Goal: Information Seeking & Learning: Learn about a topic

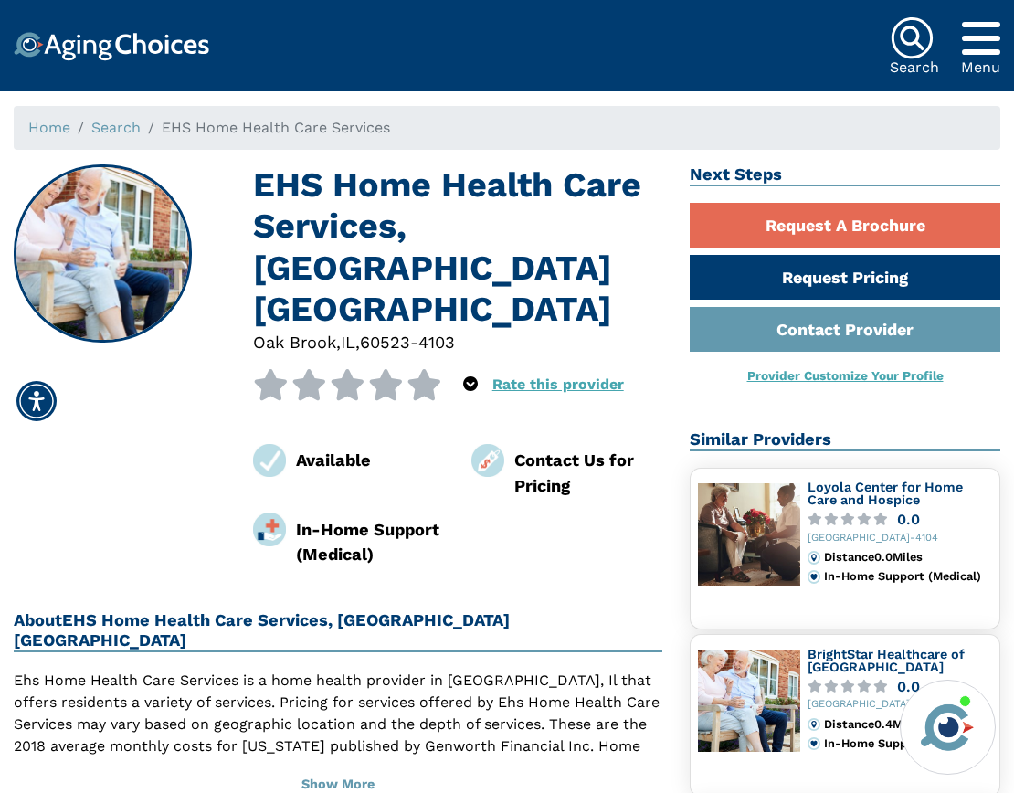
click at [784, 703] on img at bounding box center [749, 701] width 102 height 102
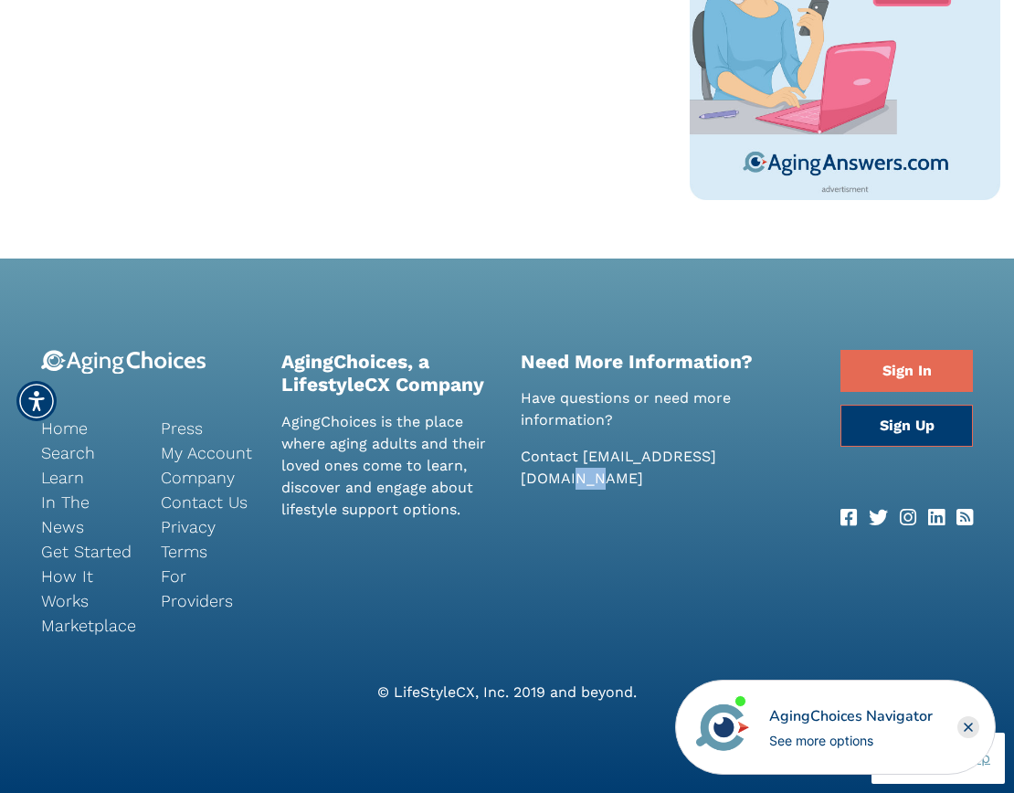
scroll to position [1238, 0]
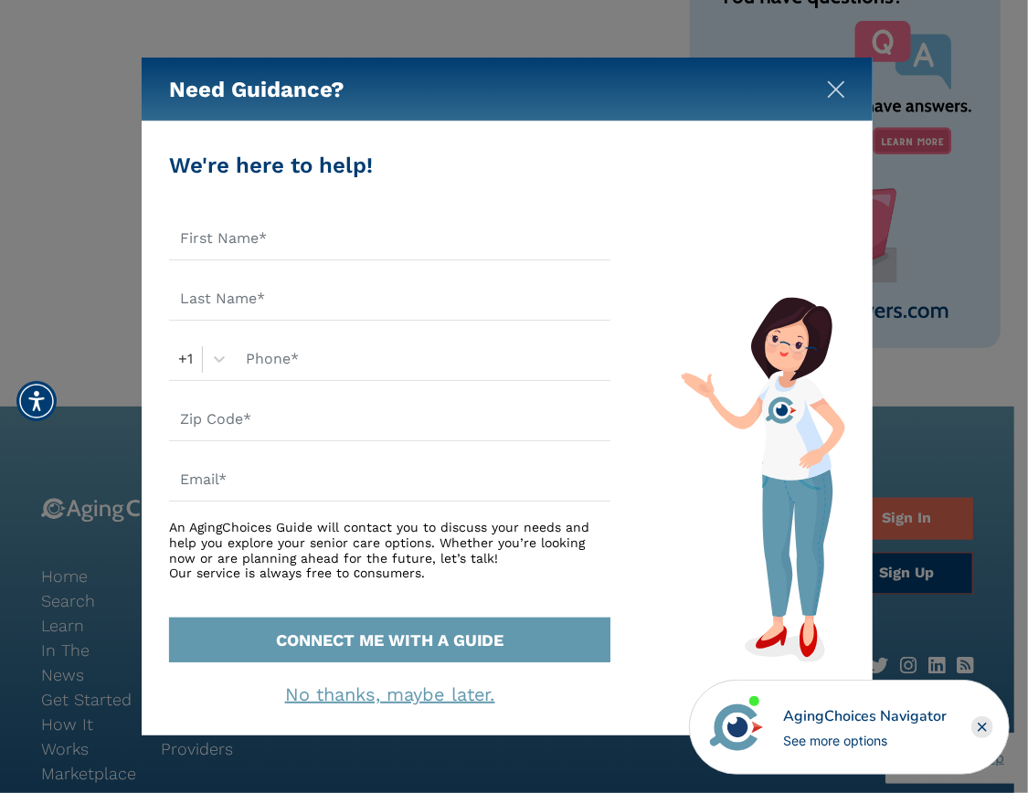
click at [837, 93] on img "Close" at bounding box center [836, 89] width 18 height 18
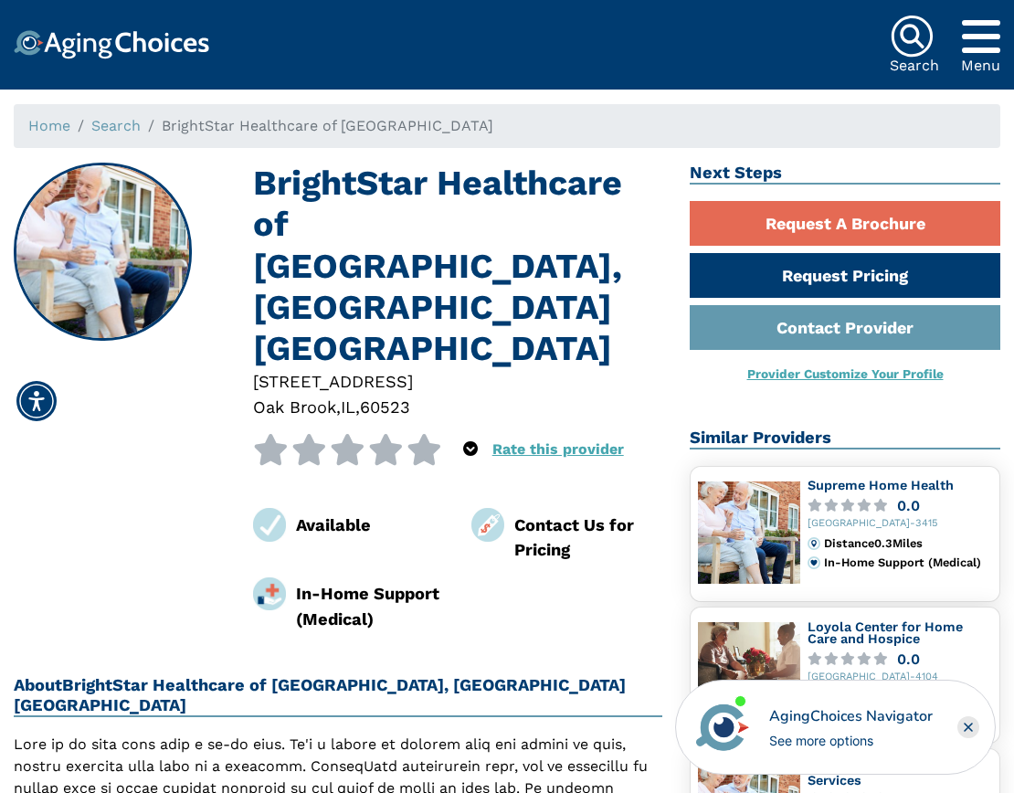
scroll to position [1, 0]
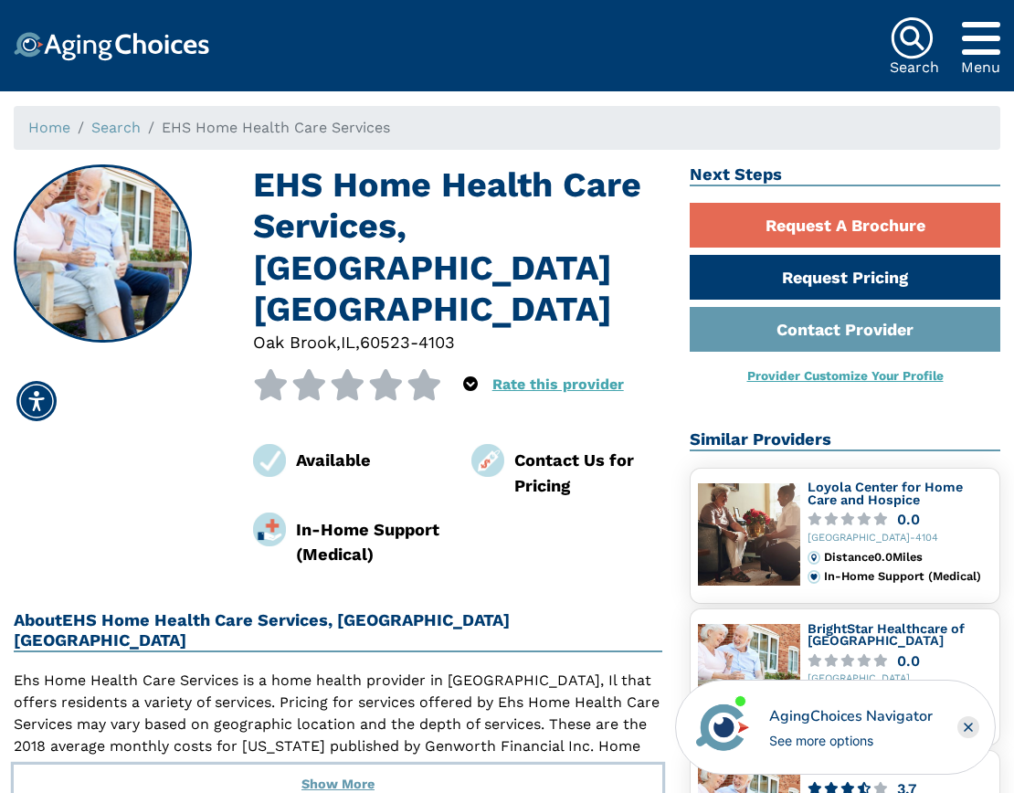
click at [526, 765] on button "Show More" at bounding box center [338, 785] width 649 height 40
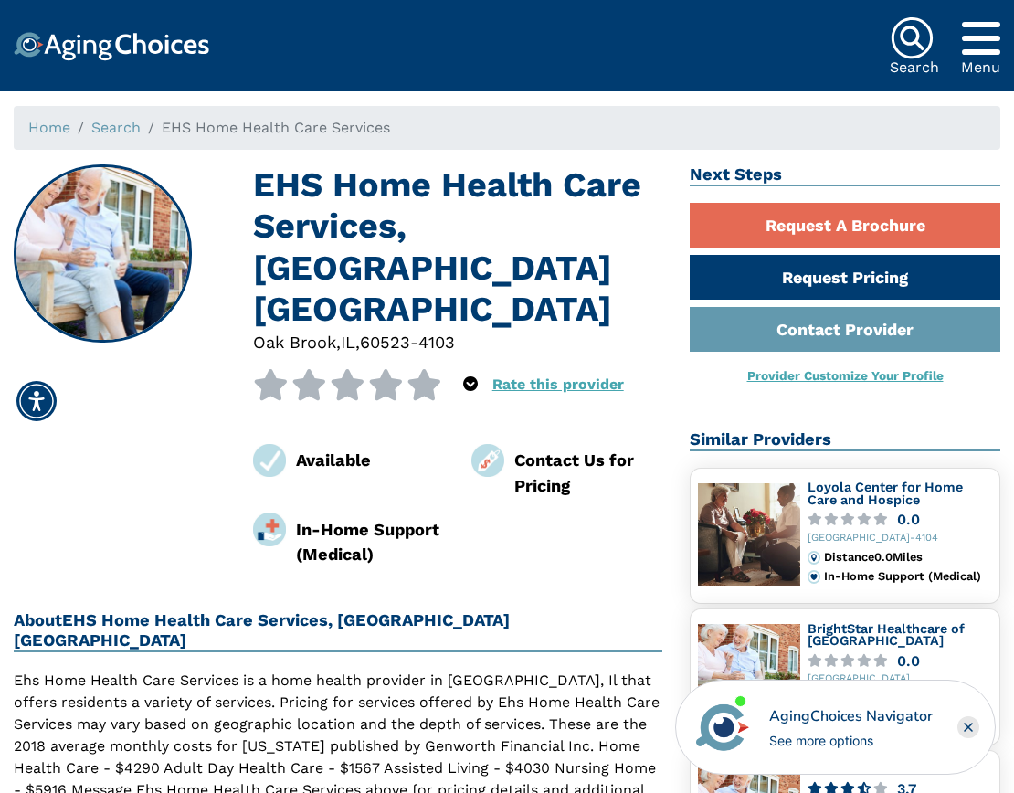
click at [536, 670] on p "Ehs Home Health Care Services is a home health provider in [GEOGRAPHIC_DATA], I…" at bounding box center [338, 746] width 649 height 153
click at [480, 195] on h1 "EHS Home Health Care Services, [GEOGRAPHIC_DATA] [GEOGRAPHIC_DATA]" at bounding box center [457, 246] width 409 height 165
click at [354, 610] on h2 "About EHS Home Health Care Services, Oak Brook IL" at bounding box center [338, 631] width 649 height 42
